Goal: Information Seeking & Learning: Learn about a topic

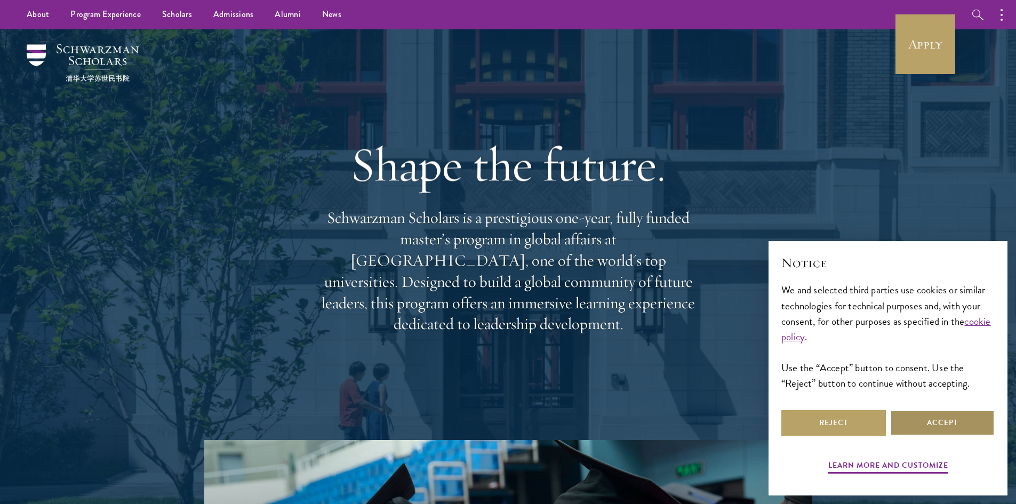
click at [924, 427] on button "Accept" at bounding box center [942, 423] width 105 height 26
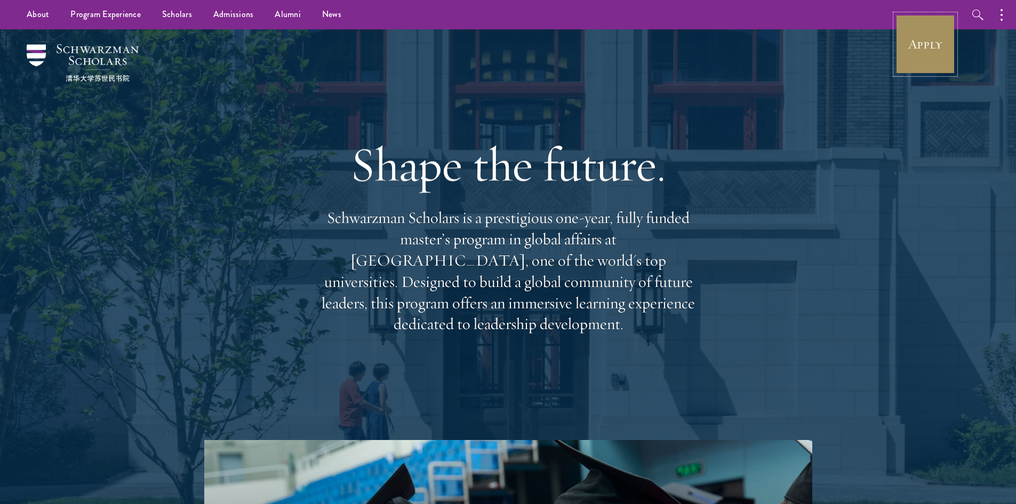
click at [928, 64] on link "Apply" at bounding box center [925, 44] width 60 height 60
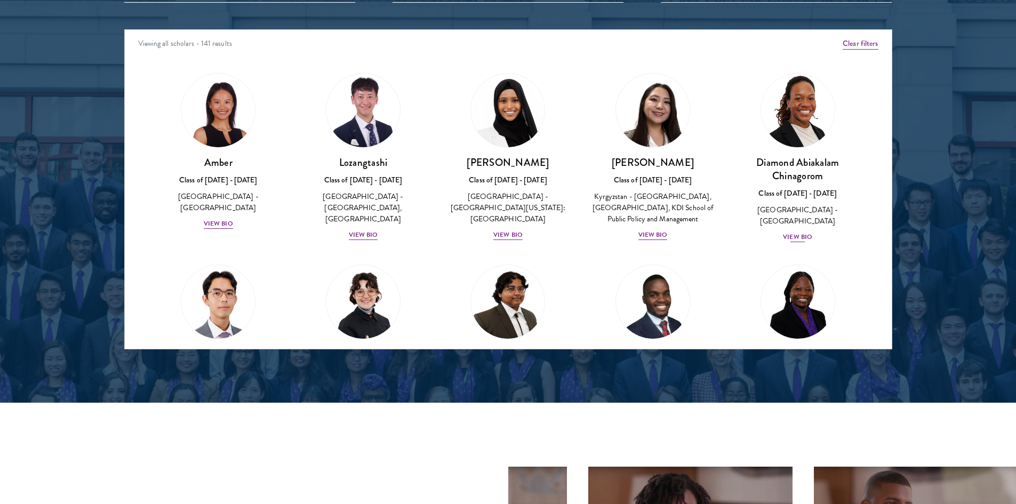
scroll to position [1280, 0]
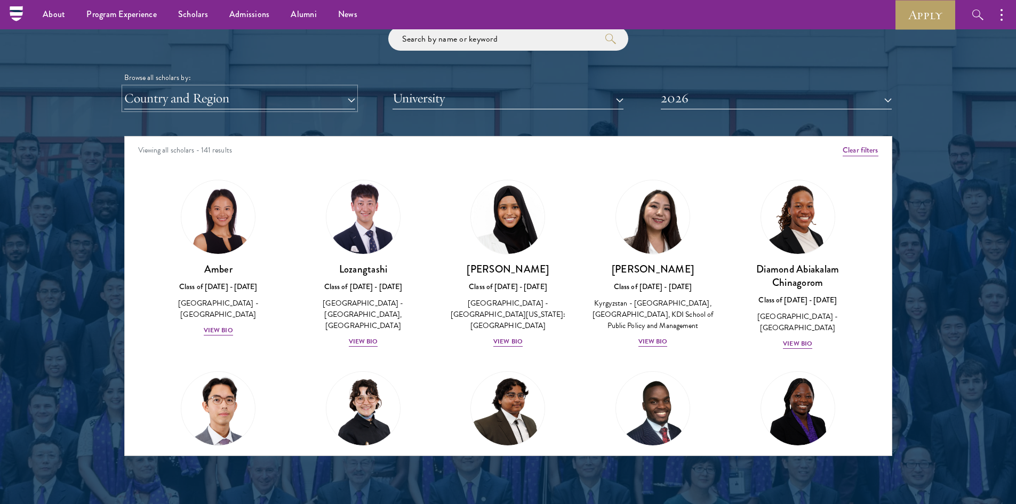
click at [346, 91] on button "Country and Region" at bounding box center [239, 98] width 231 height 22
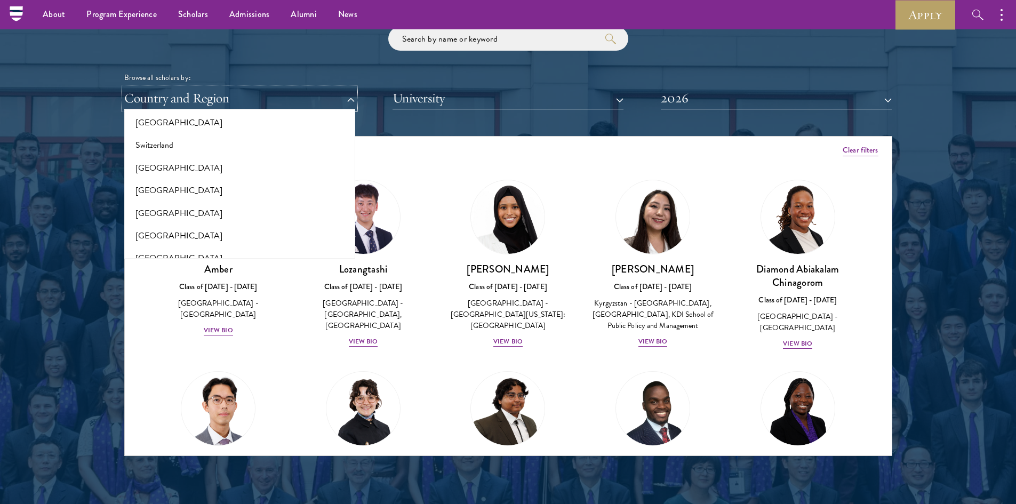
scroll to position [2187, 0]
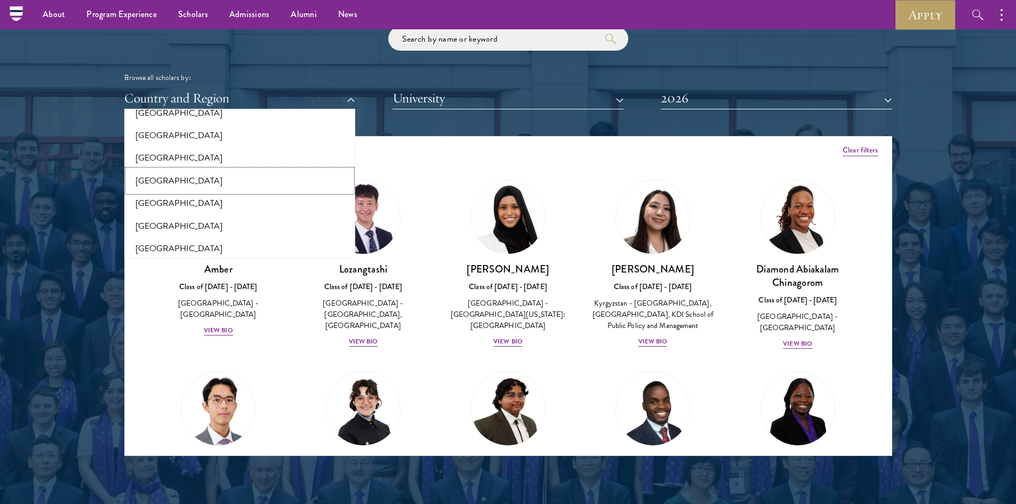
click at [173, 178] on button "[GEOGRAPHIC_DATA]" at bounding box center [239, 181] width 225 height 22
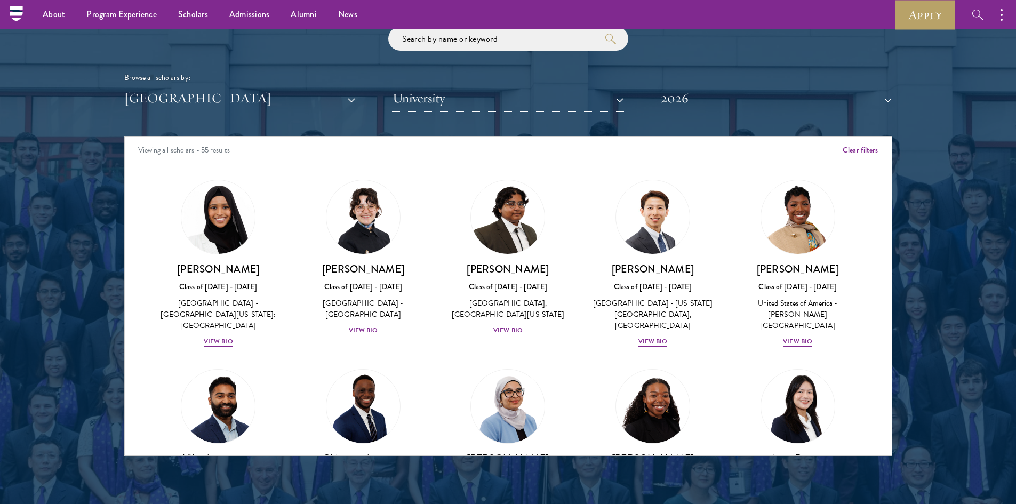
click at [528, 92] on button "University" at bounding box center [508, 98] width 231 height 22
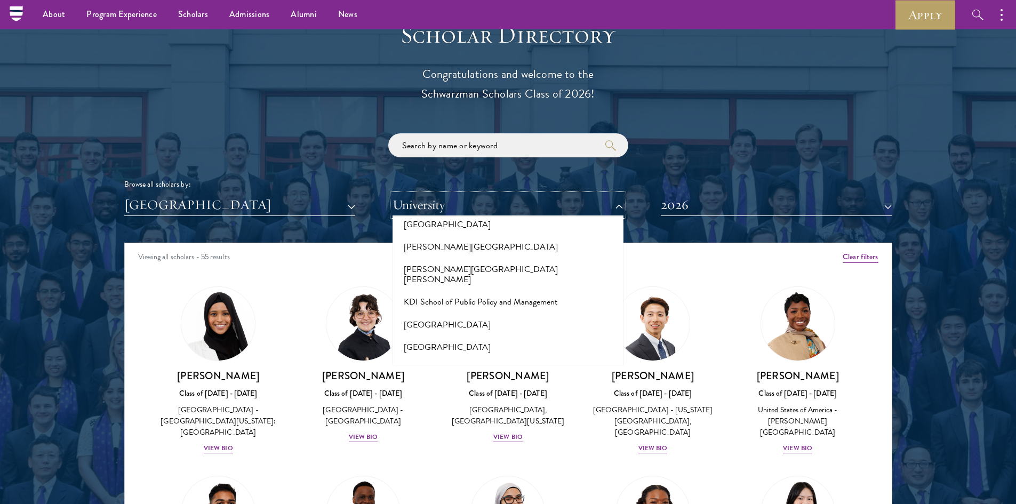
scroll to position [3061, 0]
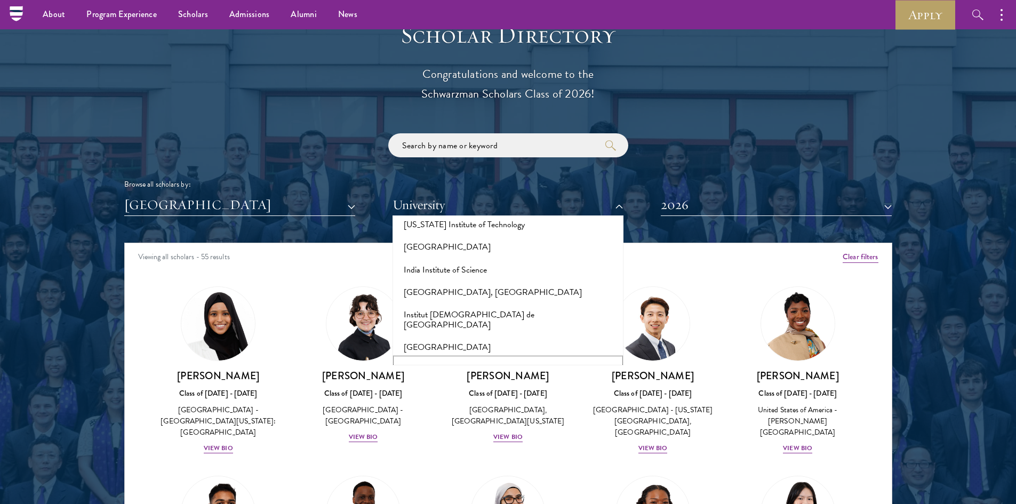
drag, startPoint x: 473, startPoint y: 288, endPoint x: 476, endPoint y: 281, distance: 7.4
click at [473, 358] on button "[PERSON_NAME][GEOGRAPHIC_DATA]" at bounding box center [508, 369] width 225 height 22
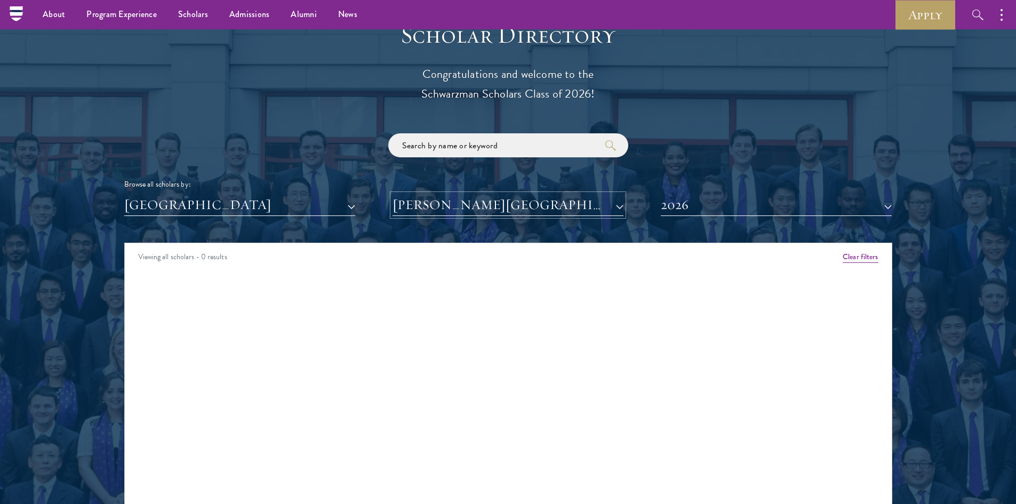
click at [497, 207] on button "[PERSON_NAME][GEOGRAPHIC_DATA]" at bounding box center [508, 205] width 231 height 22
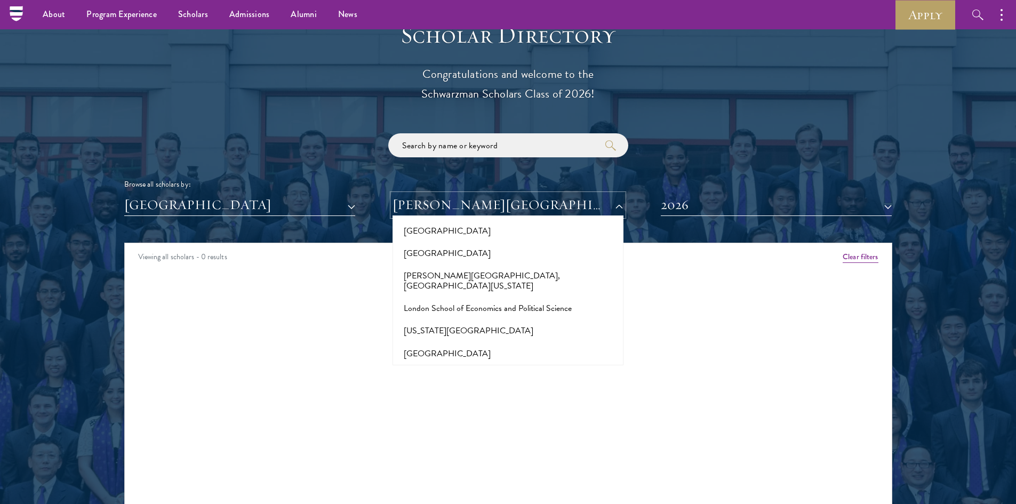
scroll to position [3754, 0]
click at [345, 207] on button "[GEOGRAPHIC_DATA]" at bounding box center [239, 205] width 231 height 22
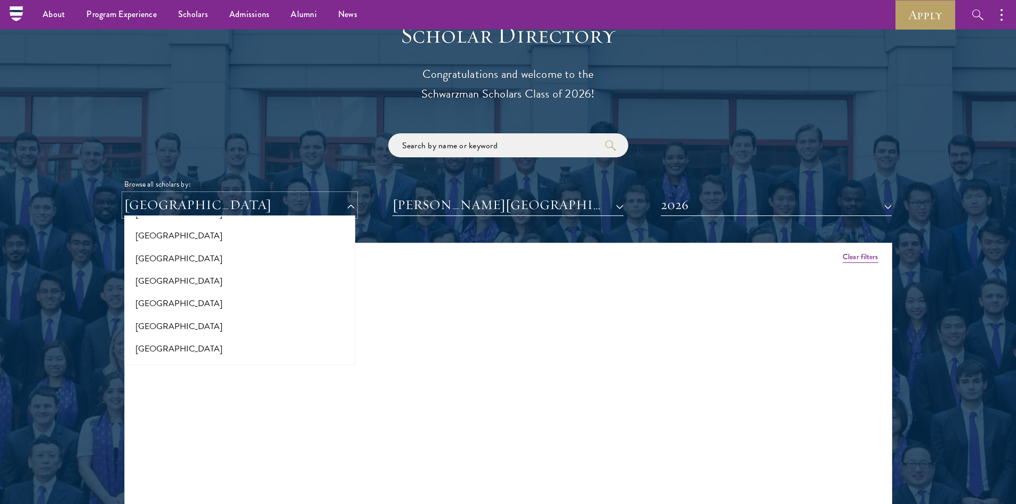
scroll to position [0, 0]
click at [238, 225] on button "All Countries and Regions" at bounding box center [239, 230] width 225 height 22
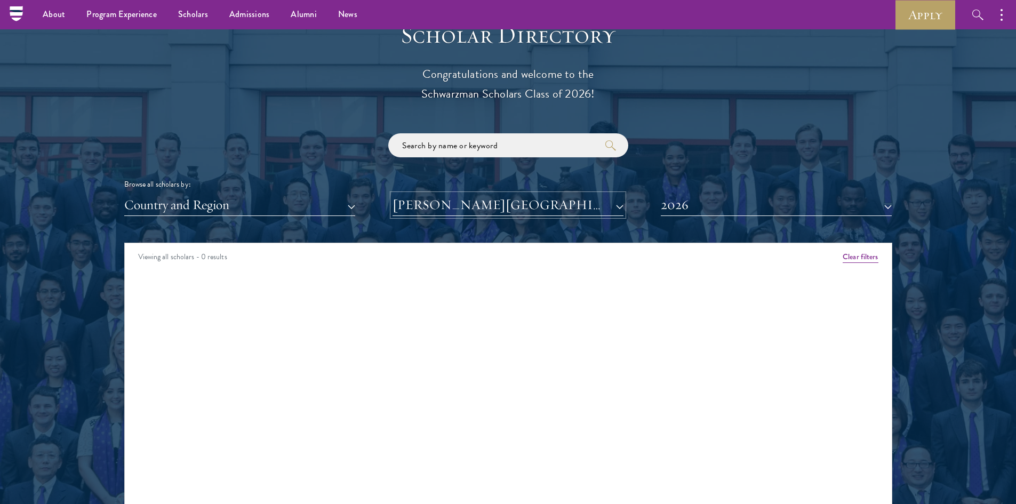
click at [496, 203] on button "[PERSON_NAME][GEOGRAPHIC_DATA]" at bounding box center [508, 205] width 231 height 22
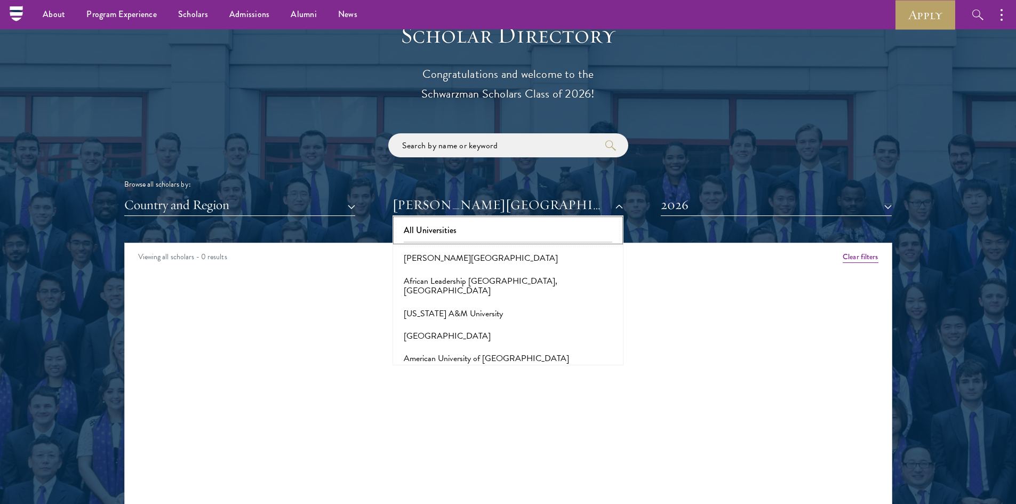
click at [520, 228] on button "All Universities" at bounding box center [508, 230] width 225 height 22
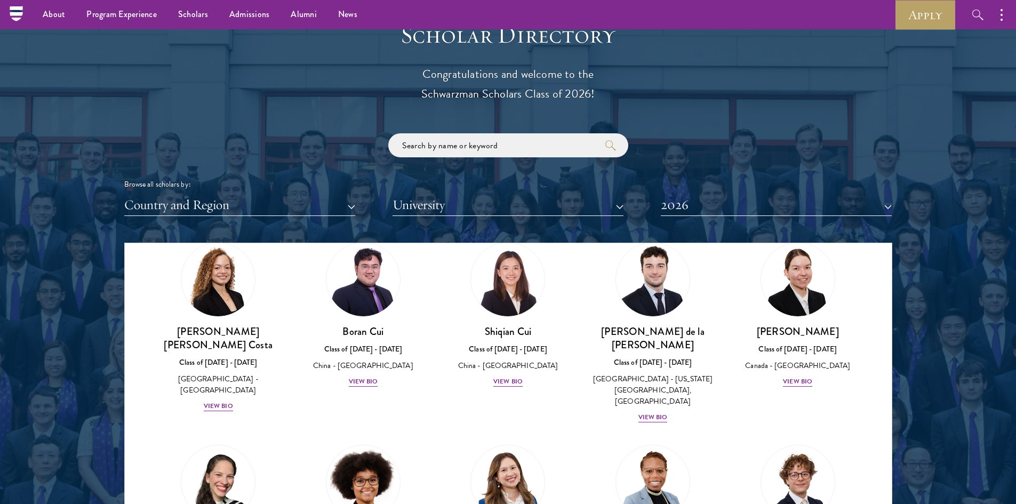
scroll to position [1120, 0]
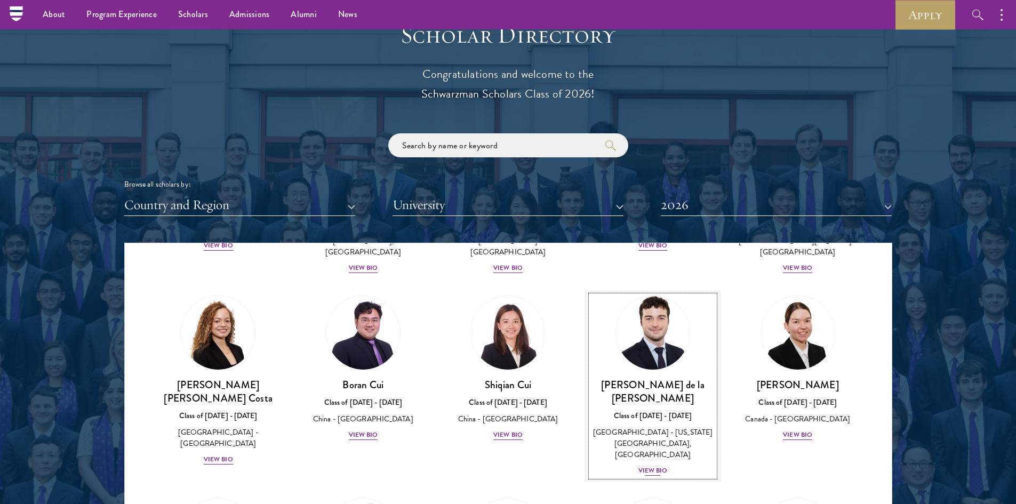
click at [653, 466] on div "View Bio" at bounding box center [652, 471] width 29 height 10
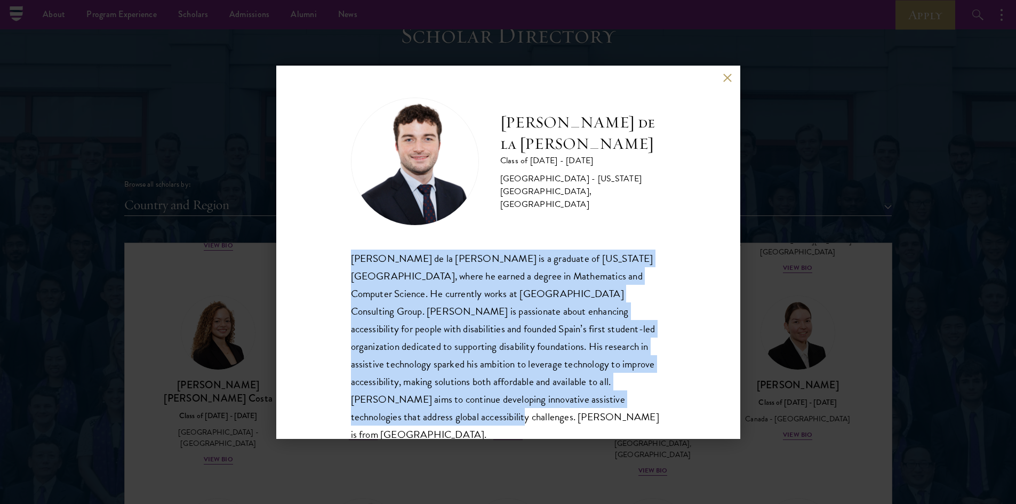
drag, startPoint x: 567, startPoint y: 402, endPoint x: 343, endPoint y: 254, distance: 268.2
click at [343, 254] on div "[PERSON_NAME] de la [PERSON_NAME] Class of [DATE] - [DATE] [GEOGRAPHIC_DATA] - …" at bounding box center [508, 252] width 464 height 373
copy span "[PERSON_NAME] de la [PERSON_NAME] is a graduate of [US_STATE][GEOGRAPHIC_DATA],…"
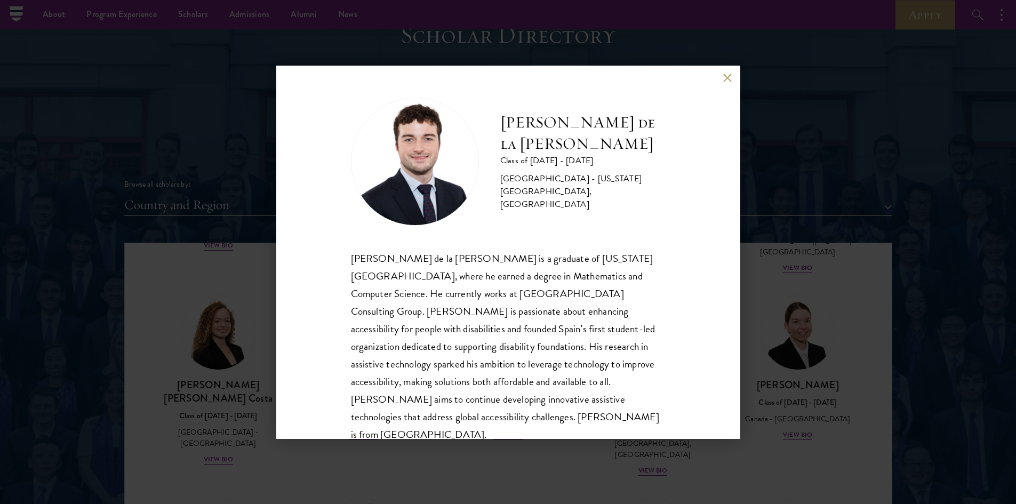
click at [169, 303] on div "[PERSON_NAME] de la [PERSON_NAME] Class of [DATE] - [DATE] [GEOGRAPHIC_DATA] - …" at bounding box center [508, 252] width 1016 height 504
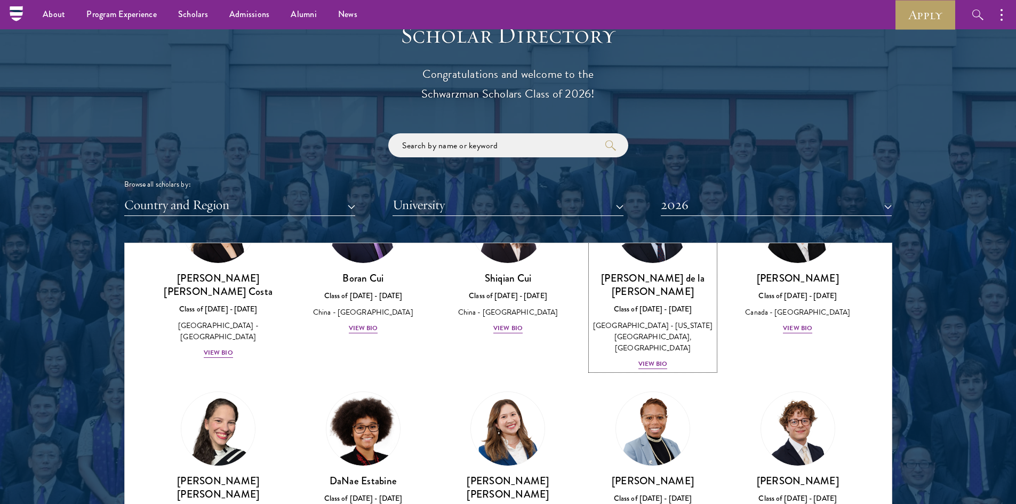
scroll to position [1333, 0]
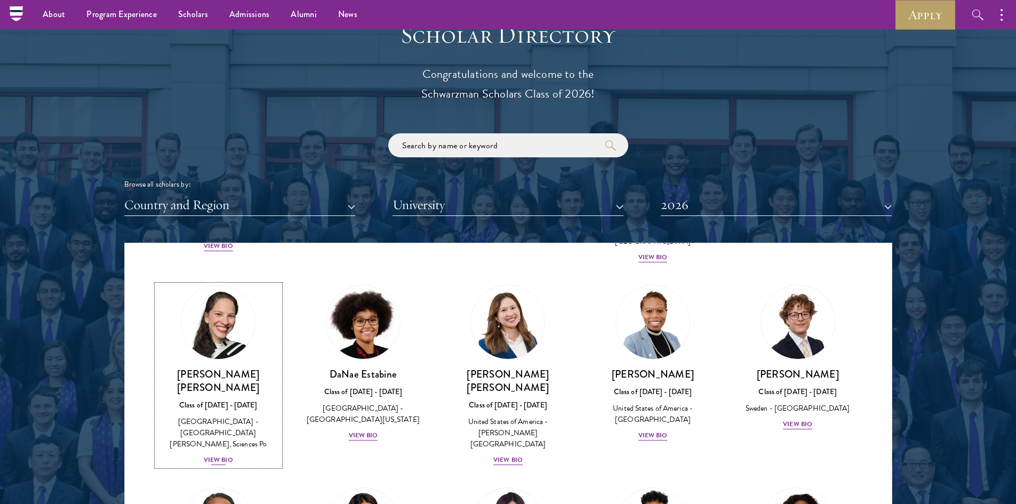
click at [224, 455] on div "View Bio" at bounding box center [218, 460] width 29 height 10
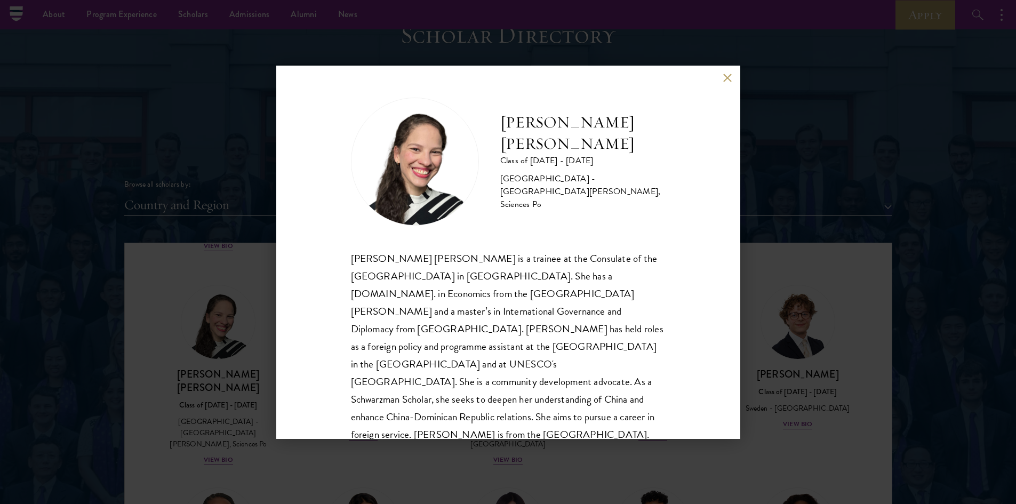
click at [258, 351] on div "[PERSON_NAME] [PERSON_NAME] Class of [DATE] - [DATE] [GEOGRAPHIC_DATA] - [GEOGR…" at bounding box center [508, 252] width 1016 height 504
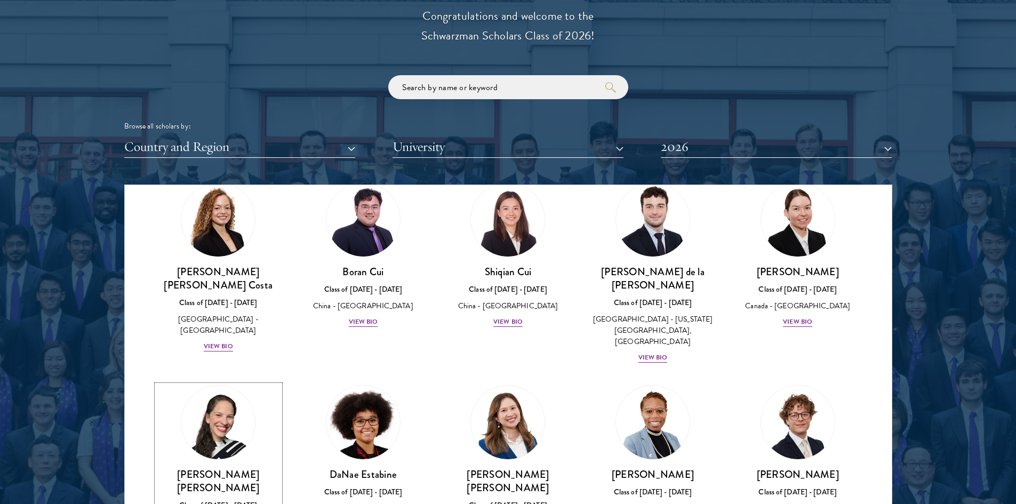
scroll to position [1068, 0]
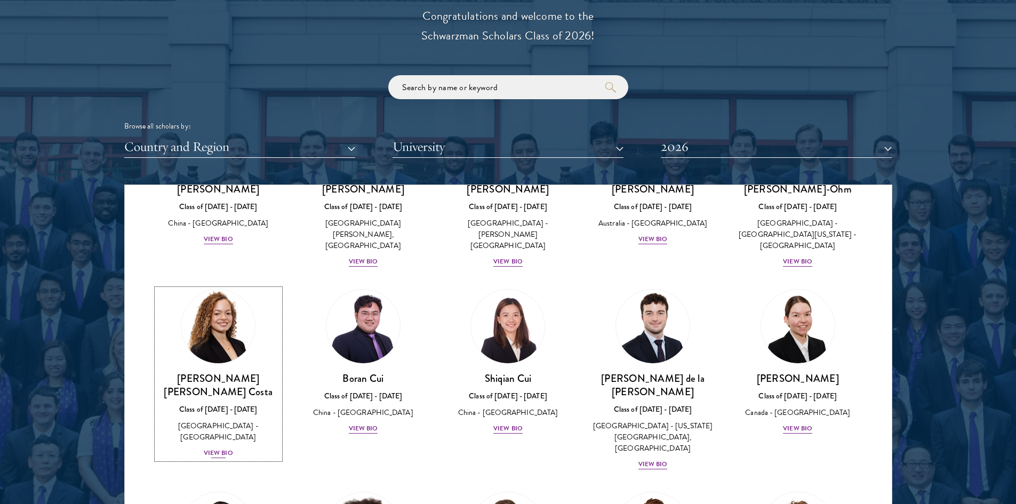
click at [214, 448] on div "View Bio" at bounding box center [218, 453] width 29 height 10
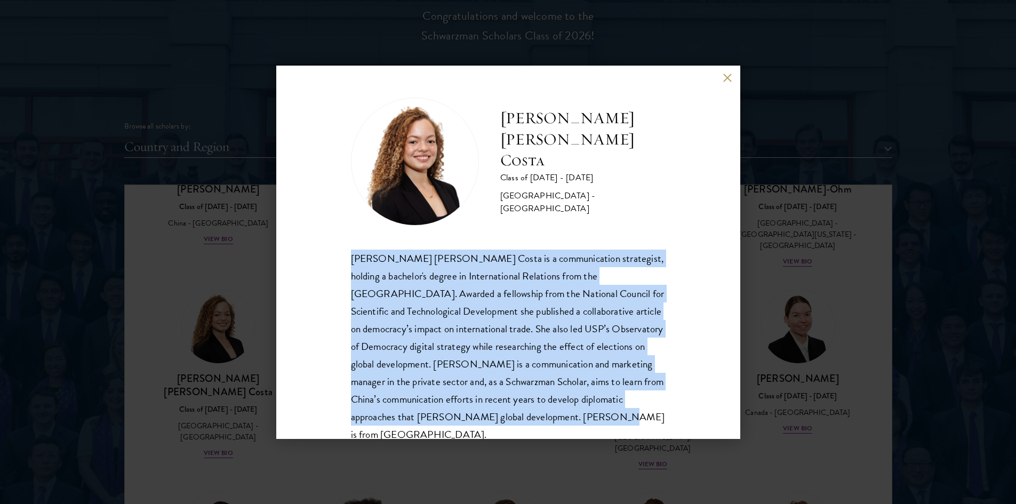
drag, startPoint x: 566, startPoint y: 421, endPoint x: 345, endPoint y: 239, distance: 286.0
click at [345, 239] on div "[PERSON_NAME] [PERSON_NAME] Costa Class of [DATE] - [DATE] [GEOGRAPHIC_DATA] - …" at bounding box center [508, 252] width 464 height 373
copy div "[PERSON_NAME] [PERSON_NAME] Costa is a communication strategist, holding a bach…"
click at [728, 75] on button at bounding box center [727, 78] width 9 height 9
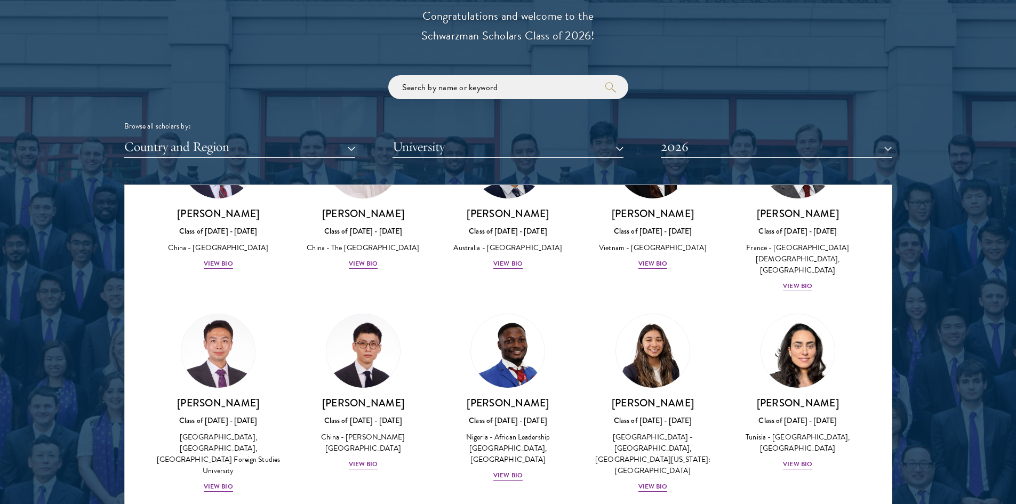
scroll to position [3041, 0]
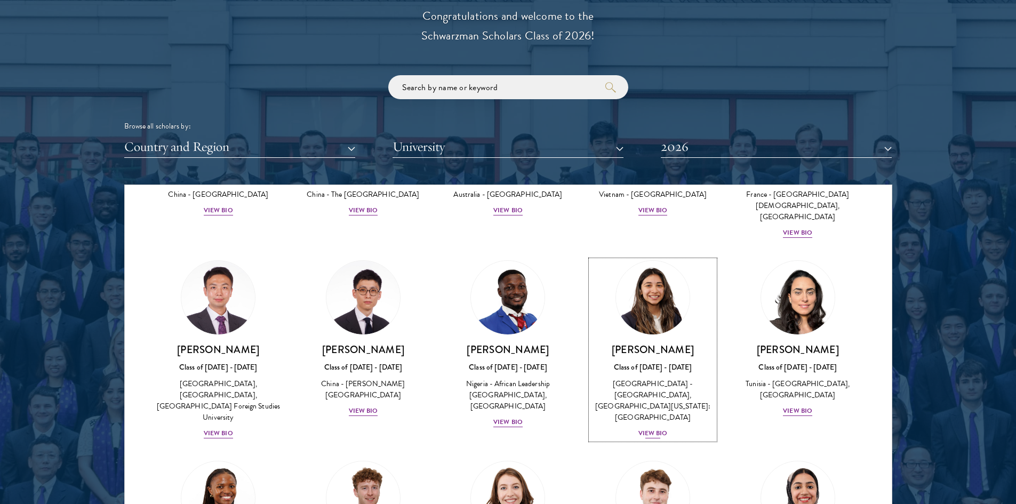
click at [650, 428] on div "View Bio" at bounding box center [652, 433] width 29 height 10
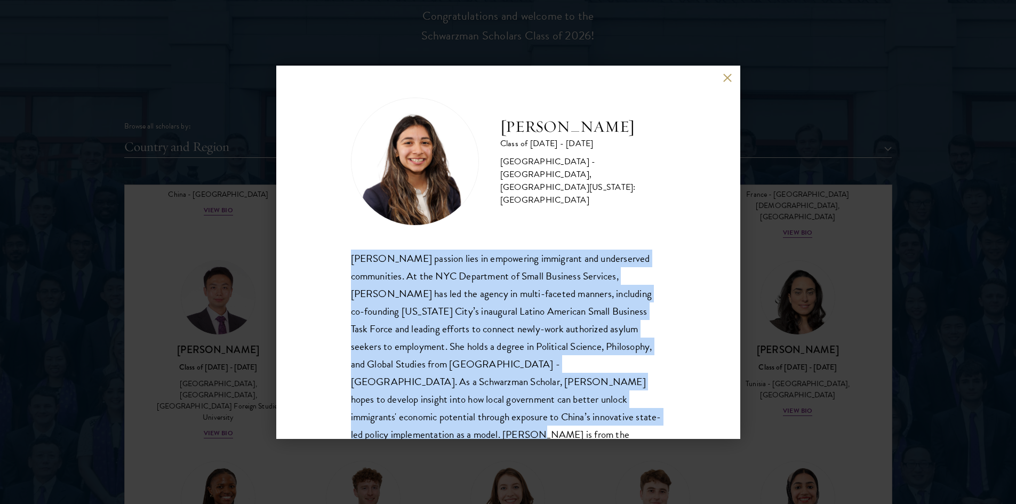
drag, startPoint x: 598, startPoint y: 419, endPoint x: 338, endPoint y: 249, distance: 310.2
click at [338, 249] on div "[PERSON_NAME] Class of [DATE] - [DATE] [GEOGRAPHIC_DATA] - [GEOGRAPHIC_DATA], […" at bounding box center [508, 252] width 464 height 373
copy div "[PERSON_NAME] passion lies in empowering immigrant and underserved communities.…"
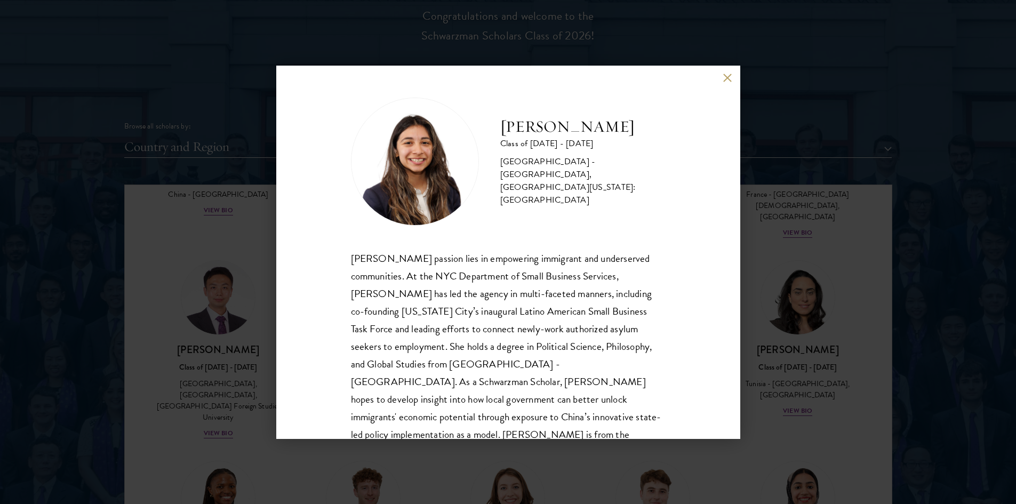
click at [818, 291] on div "[PERSON_NAME] Class of [DATE] - [DATE] [GEOGRAPHIC_DATA] - [GEOGRAPHIC_DATA], […" at bounding box center [508, 252] width 1016 height 504
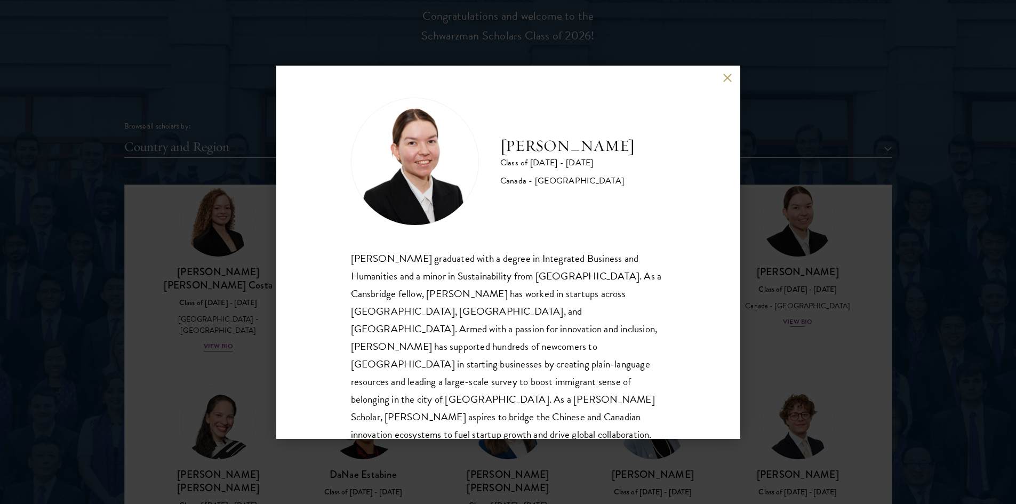
scroll to position [1391, 0]
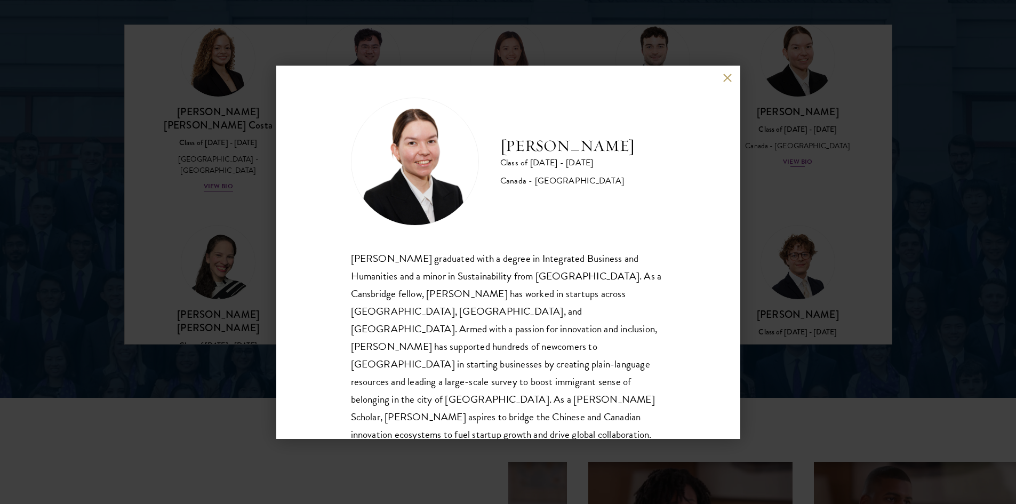
click at [838, 297] on div "[PERSON_NAME] Class of [DATE] - [DATE] [GEOGRAPHIC_DATA] - [GEOGRAPHIC_DATA] [P…" at bounding box center [508, 252] width 1016 height 504
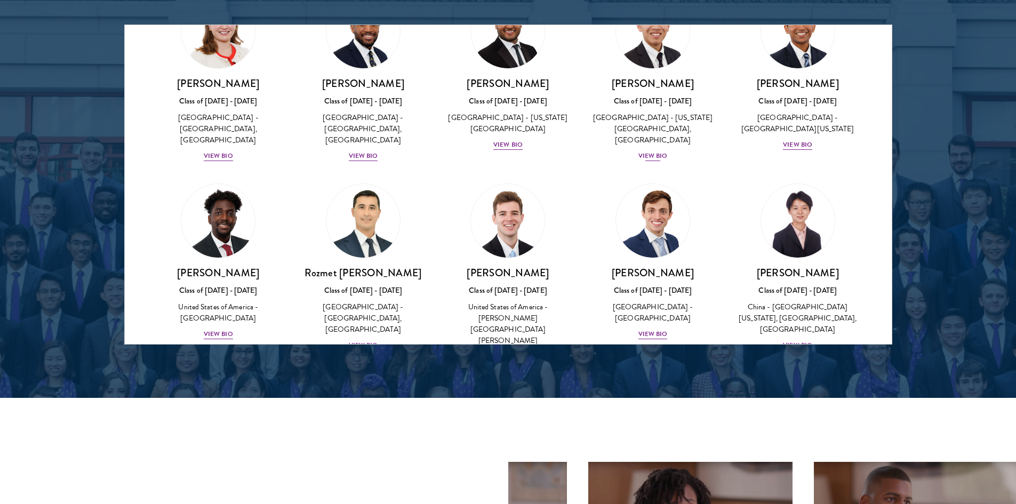
scroll to position [4217, 0]
